Goal: Task Accomplishment & Management: Manage account settings

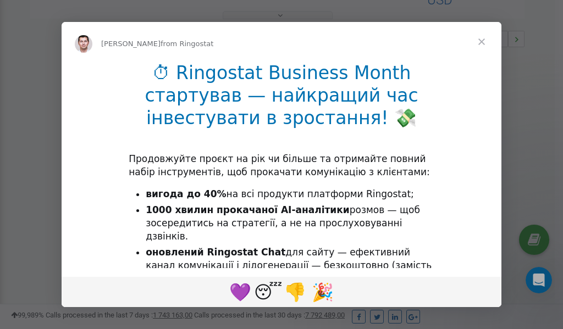
click at [484, 46] on span "Close" at bounding box center [482, 42] width 40 height 40
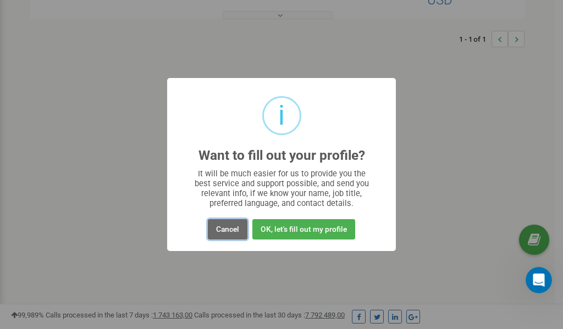
click at [227, 228] on button "Cancel" at bounding box center [228, 229] width 40 height 20
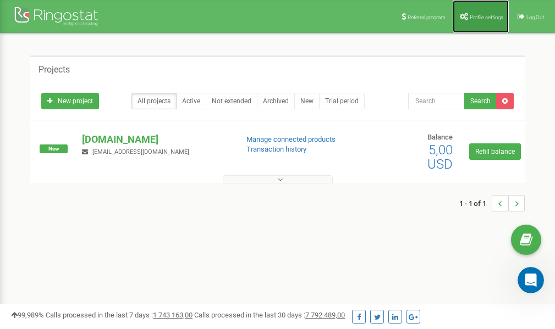
click at [476, 22] on link "Profile settings" at bounding box center [480, 16] width 56 height 33
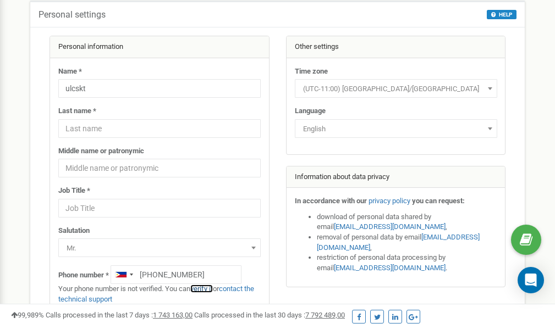
click at [204, 290] on link "verify it" at bounding box center [201, 289] width 23 height 8
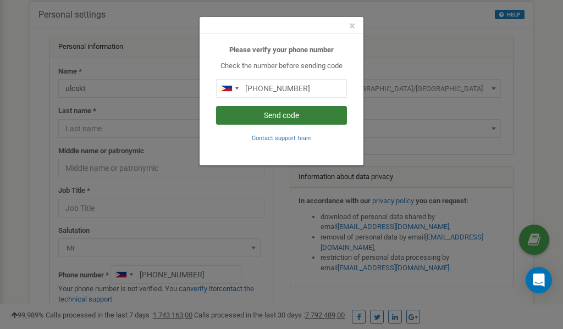
click at [277, 113] on button "Send code" at bounding box center [281, 115] width 131 height 19
